Goal: Task Accomplishment & Management: Complete application form

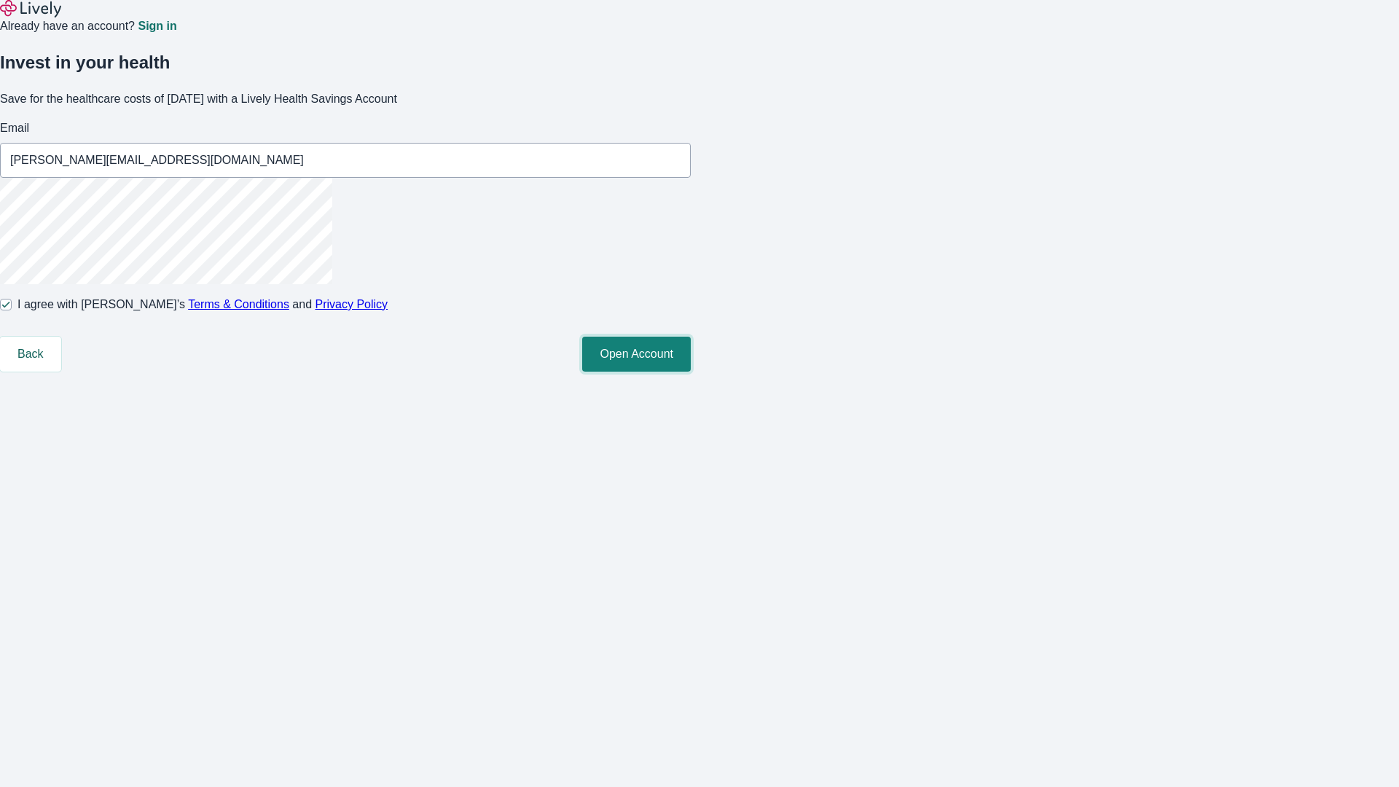
click at [691, 371] on button "Open Account" at bounding box center [636, 354] width 109 height 35
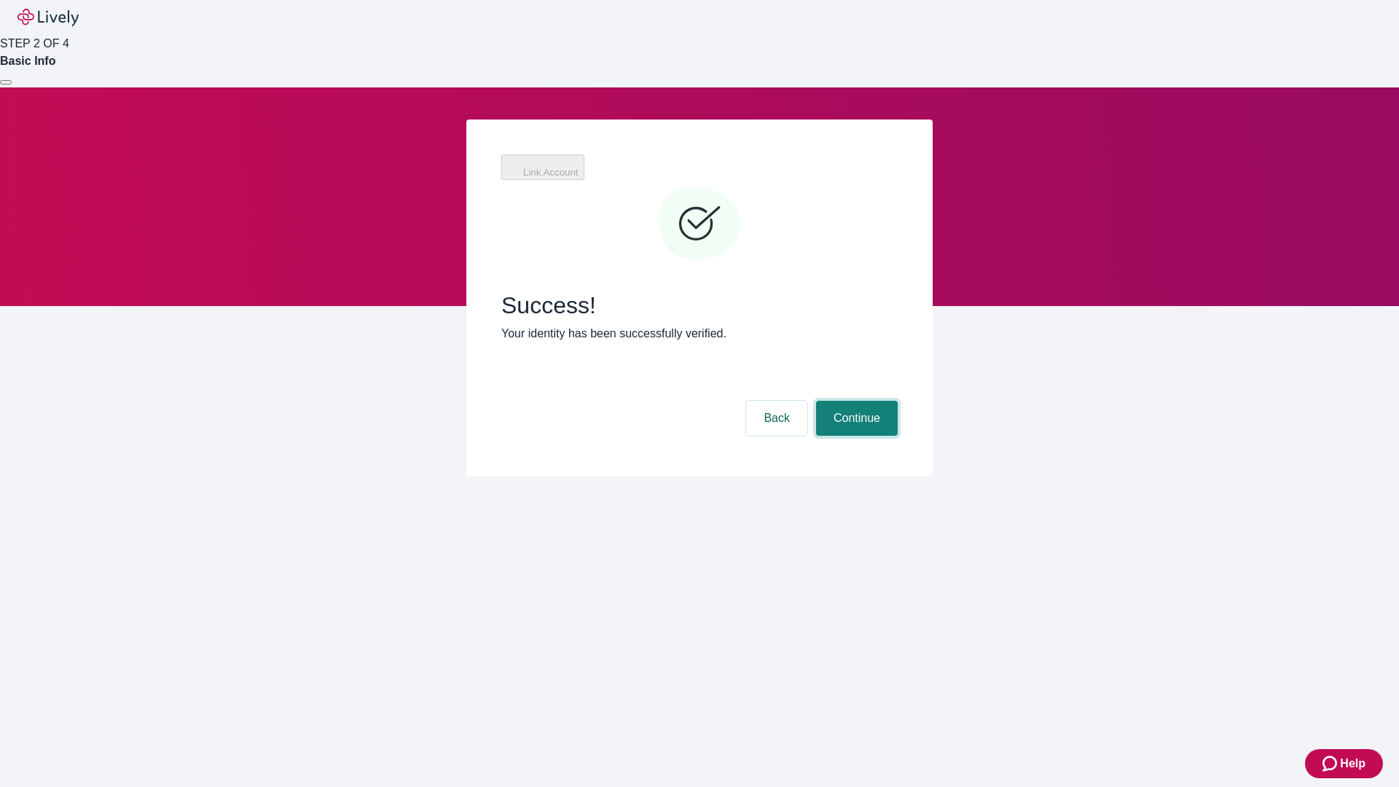
click at [854, 401] on button "Continue" at bounding box center [857, 418] width 82 height 35
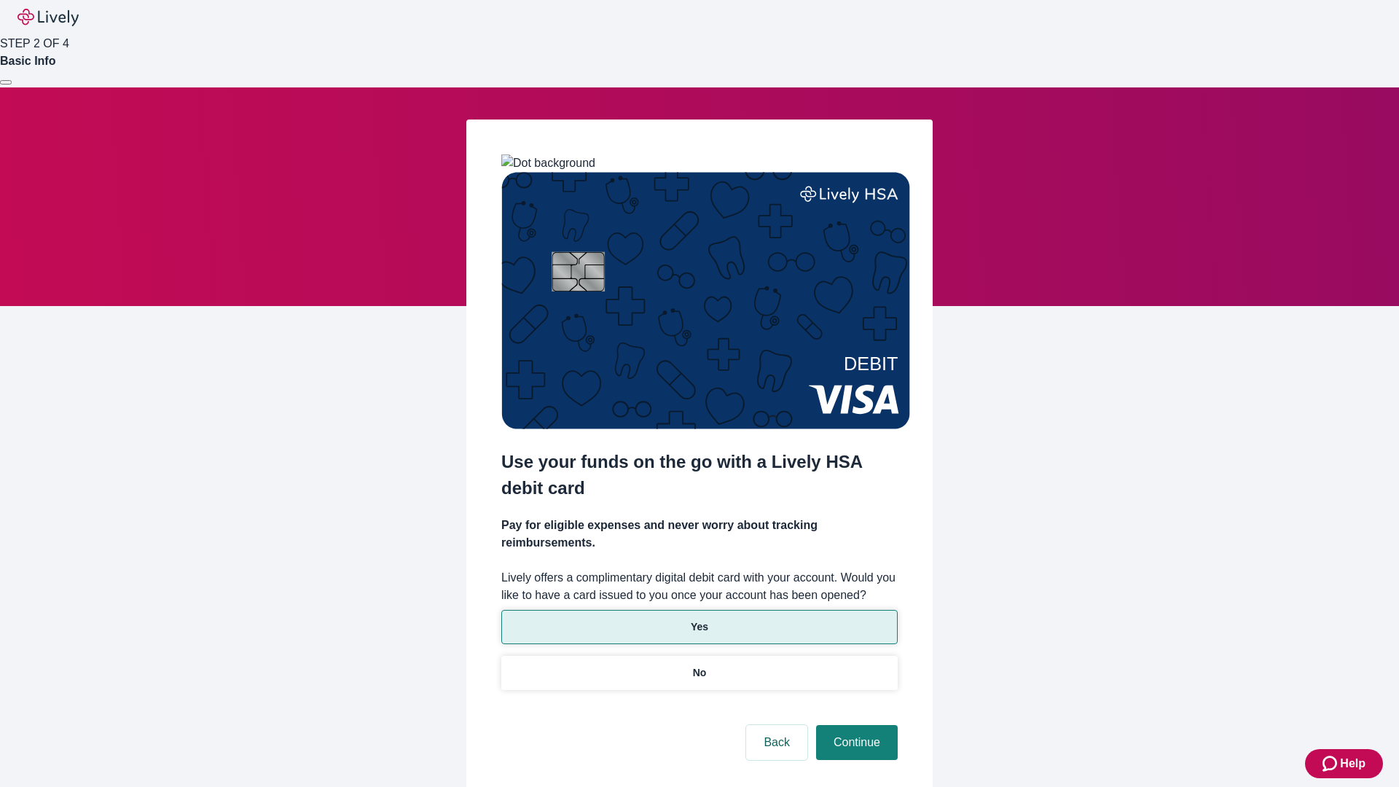
click at [699, 619] on p "Yes" at bounding box center [699, 626] width 17 height 15
click at [854, 725] on button "Continue" at bounding box center [857, 742] width 82 height 35
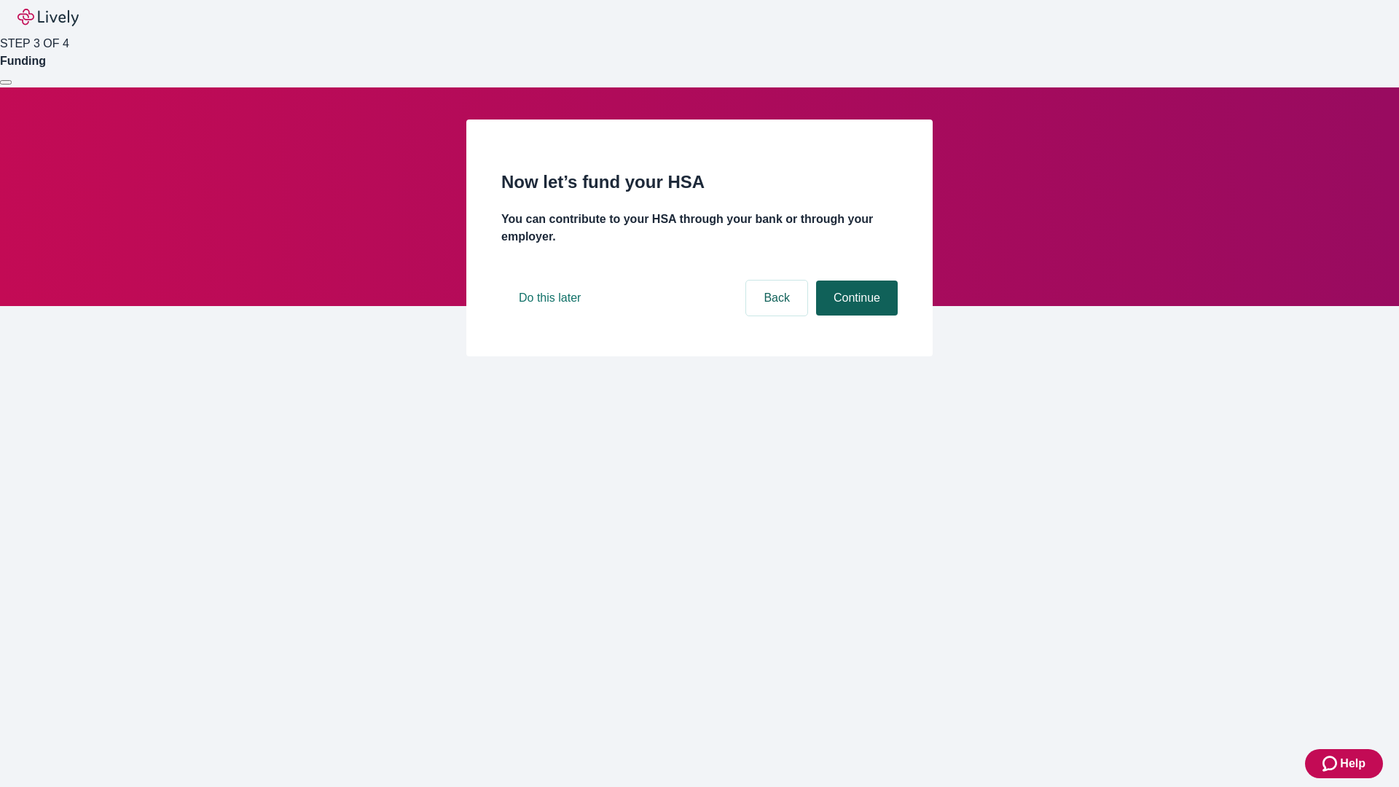
click at [854, 315] on button "Continue" at bounding box center [857, 297] width 82 height 35
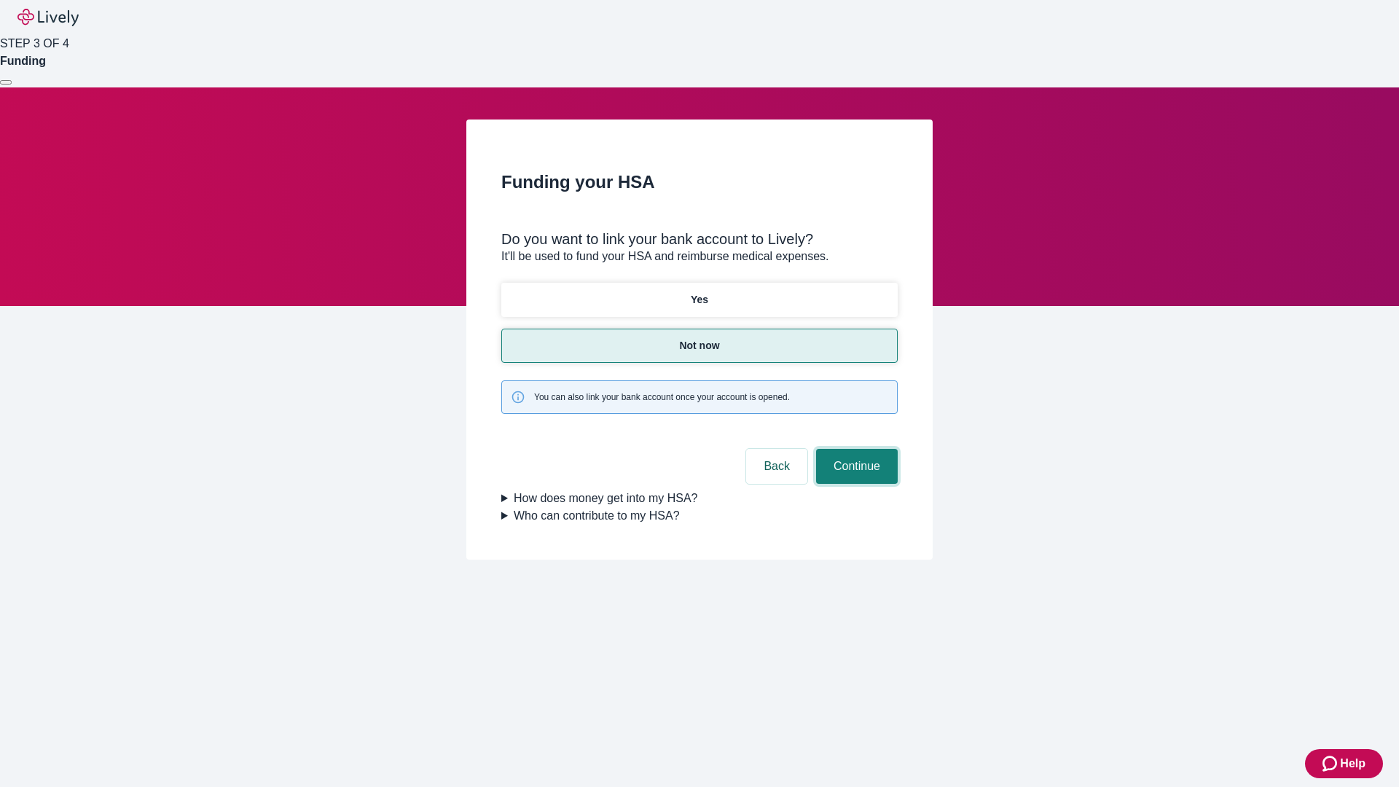
click at [854, 449] on button "Continue" at bounding box center [857, 466] width 82 height 35
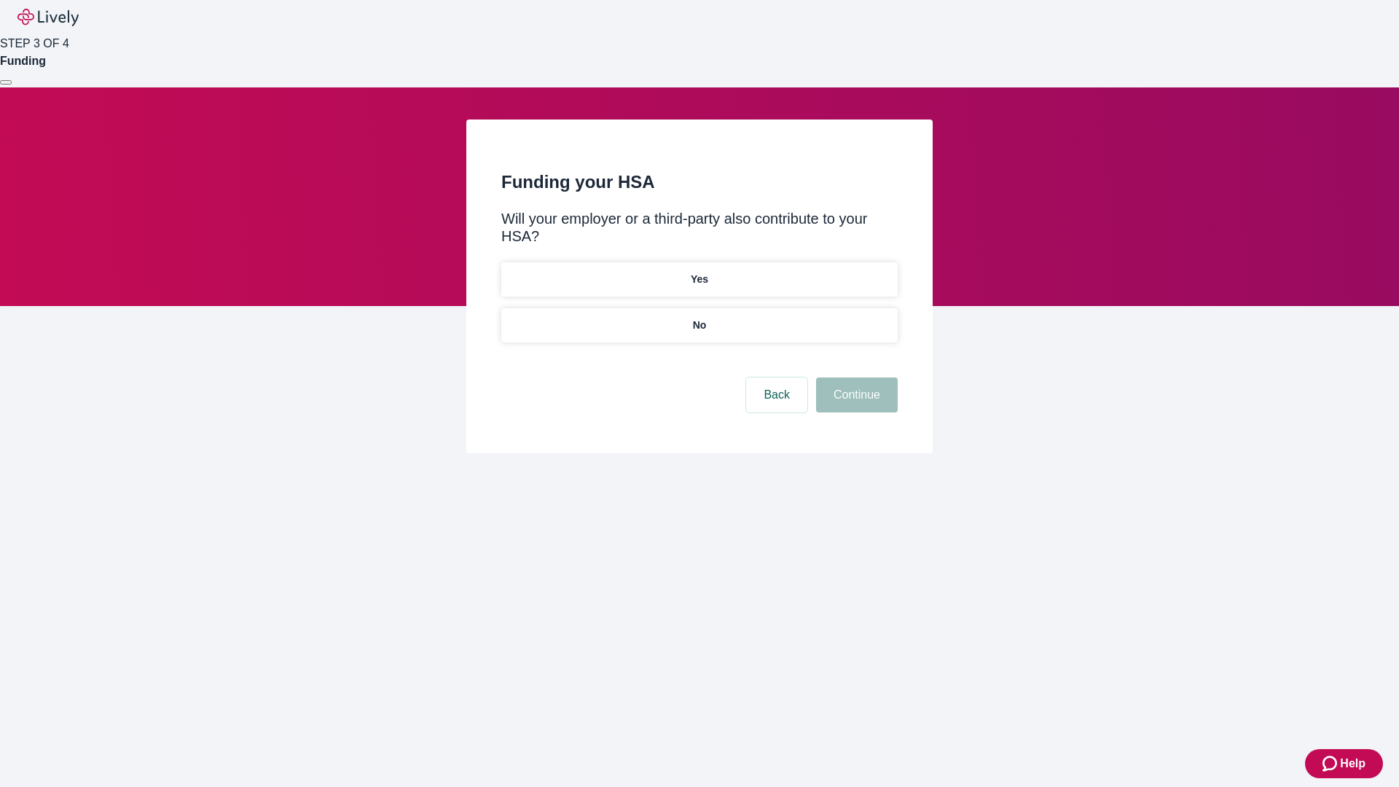
click at [699, 318] on p "No" at bounding box center [700, 325] width 14 height 15
click at [854, 377] on button "Continue" at bounding box center [857, 394] width 82 height 35
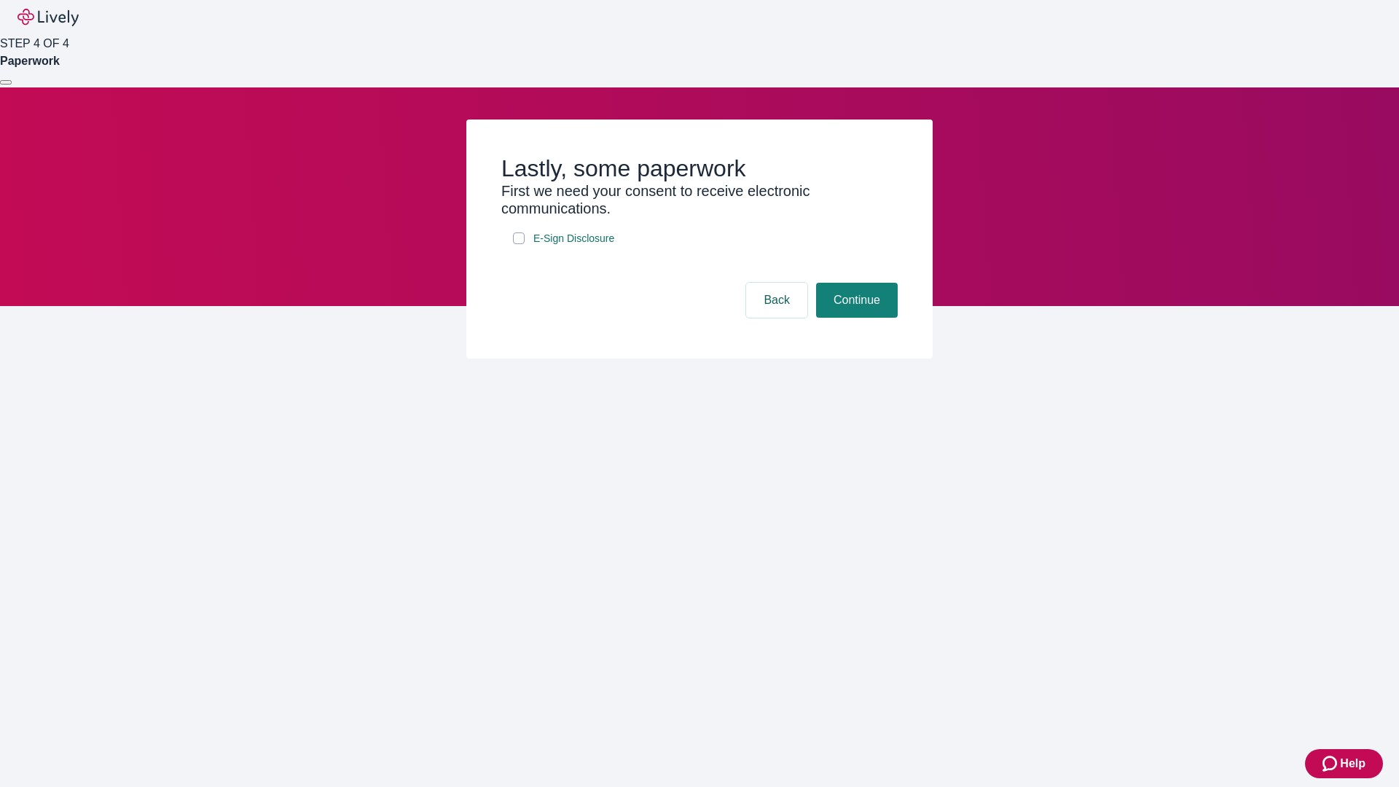
click at [519, 244] on input "E-Sign Disclosure" at bounding box center [519, 238] width 12 height 12
checkbox input "true"
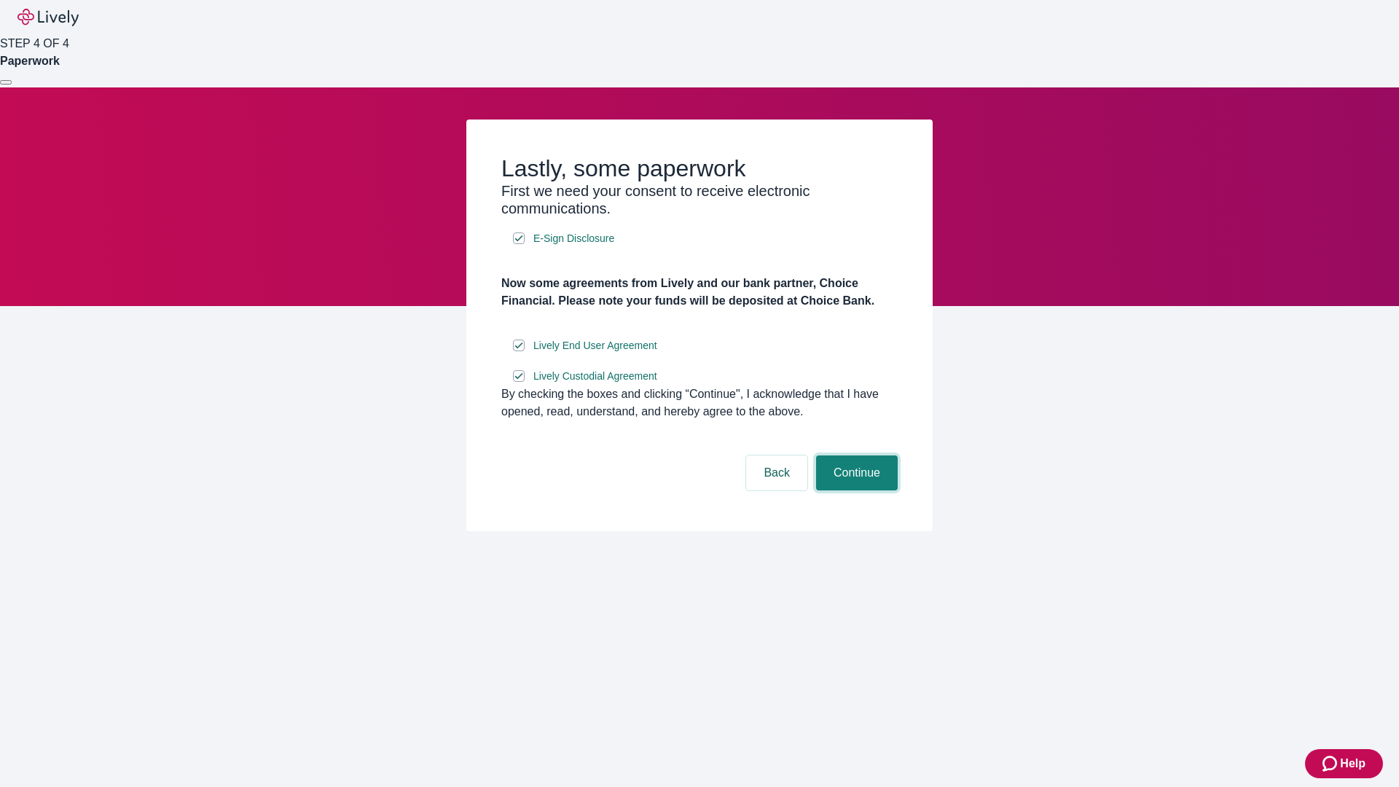
click at [854, 490] on button "Continue" at bounding box center [857, 472] width 82 height 35
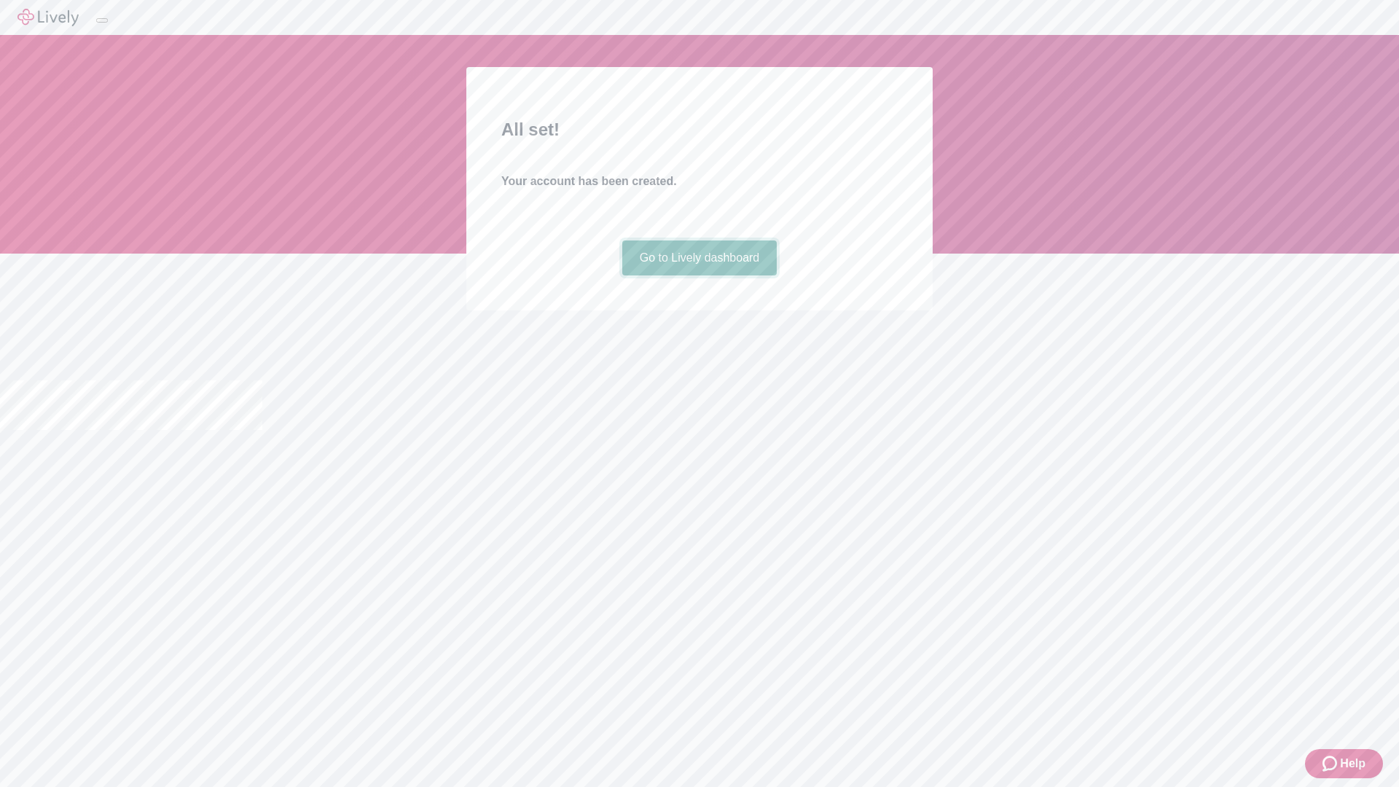
click at [699, 275] on link "Go to Lively dashboard" at bounding box center [699, 257] width 155 height 35
